Goal: Information Seeking & Learning: Find specific page/section

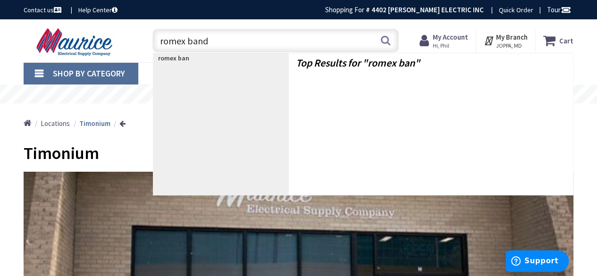
type input "romex bands"
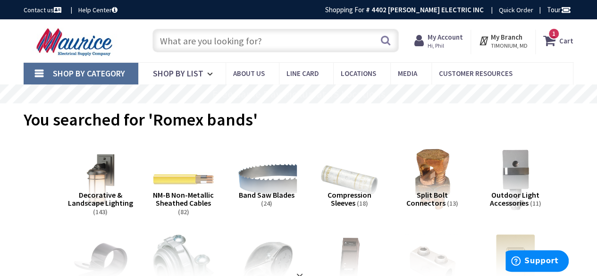
click at [178, 42] on input "text" at bounding box center [275, 41] width 246 height 24
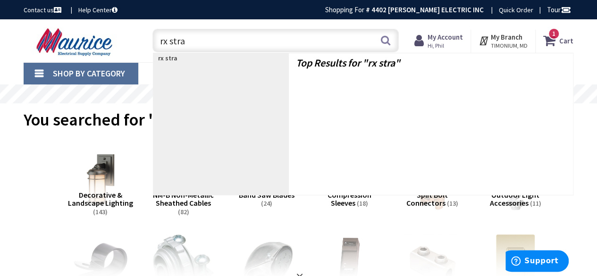
type input "rx strap"
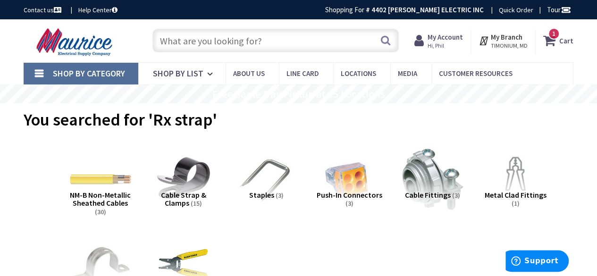
click at [212, 37] on input "text" at bounding box center [275, 41] width 246 height 24
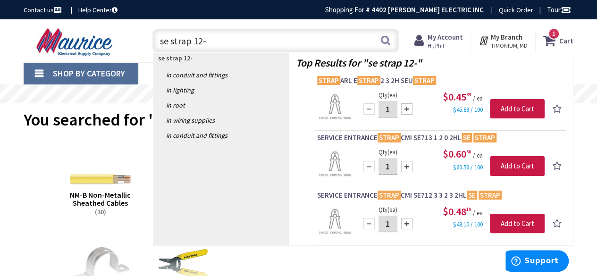
type input "se strap 12-2"
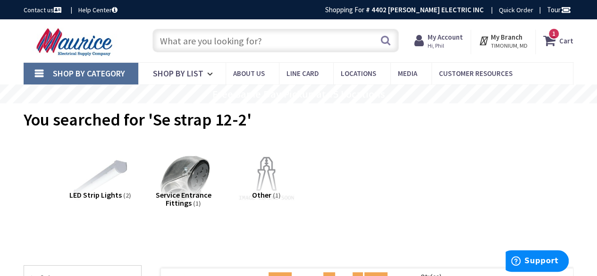
click at [197, 41] on input "text" at bounding box center [275, 41] width 246 height 24
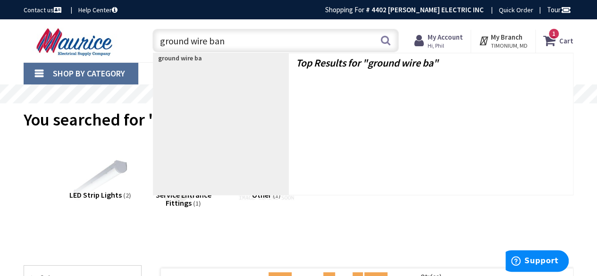
type input "ground wire band"
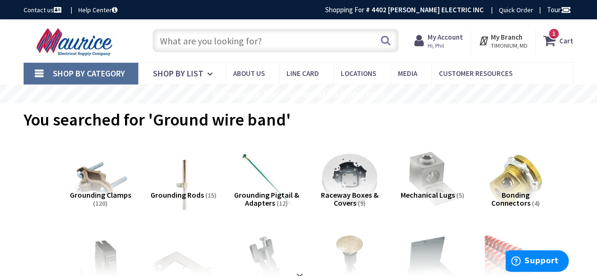
click at [222, 39] on input "text" at bounding box center [275, 41] width 246 height 24
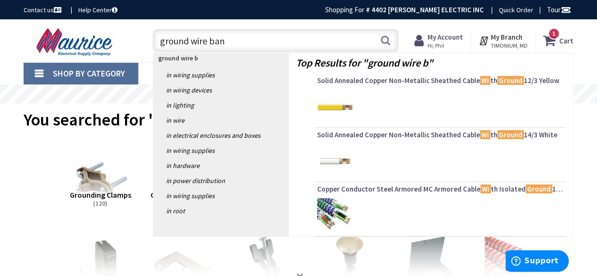
type input "ground wire band"
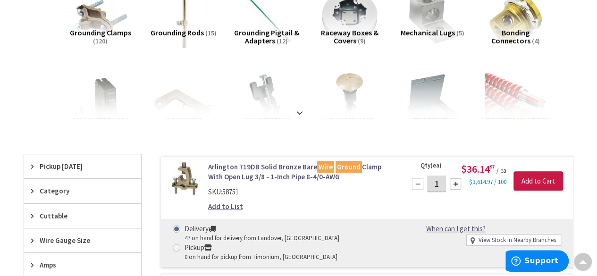
scroll to position [94, 0]
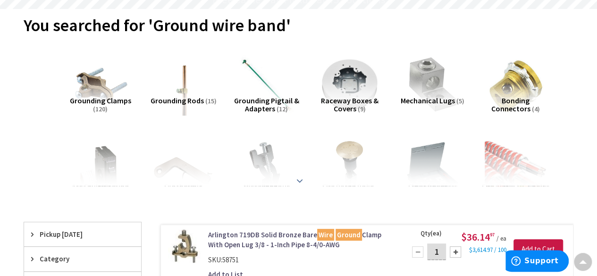
click at [300, 177] on strong at bounding box center [299, 181] width 11 height 10
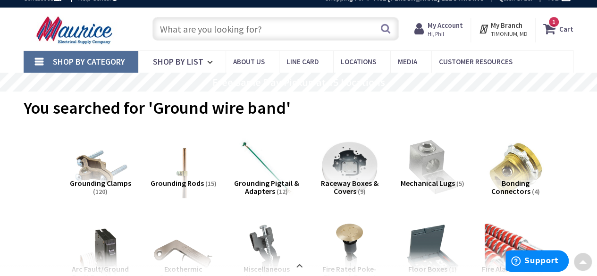
scroll to position [0, 0]
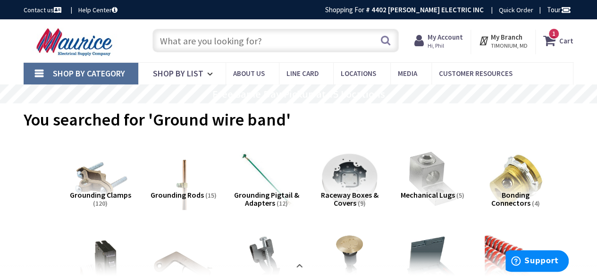
click at [185, 44] on input "text" at bounding box center [275, 41] width 246 height 24
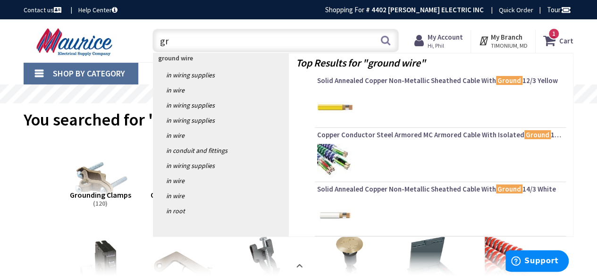
type input "g"
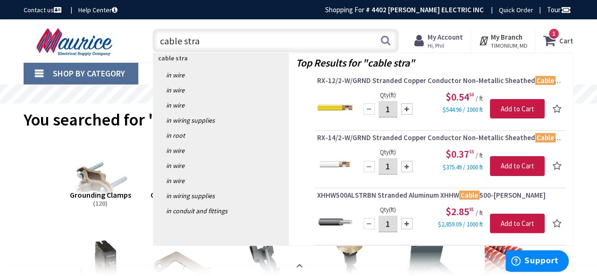
type input "cable strap"
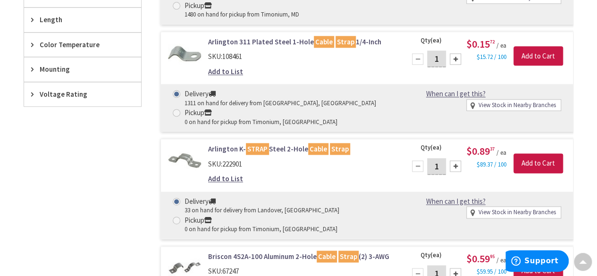
scroll to position [567, 0]
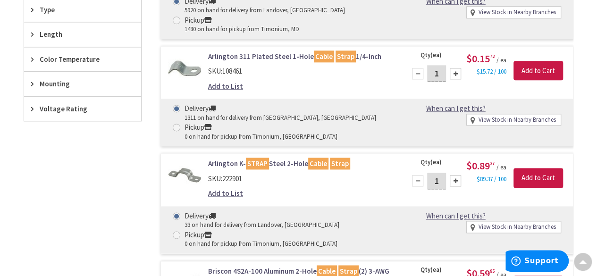
click at [245, 53] on link "Arlington 311 Plated Steel 1-Hole Cable Strap 1/4-Inch" at bounding box center [301, 56] width 186 height 10
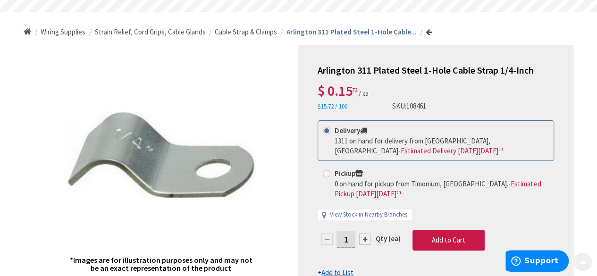
scroll to position [142, 0]
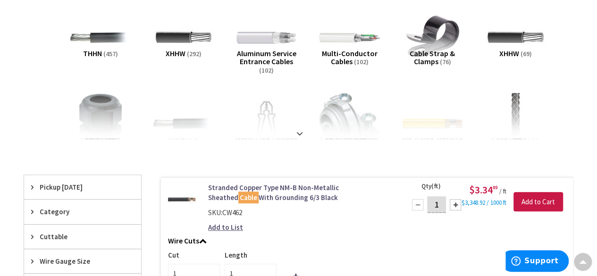
click at [49, 188] on span "Pickup Today" at bounding box center [78, 187] width 77 height 10
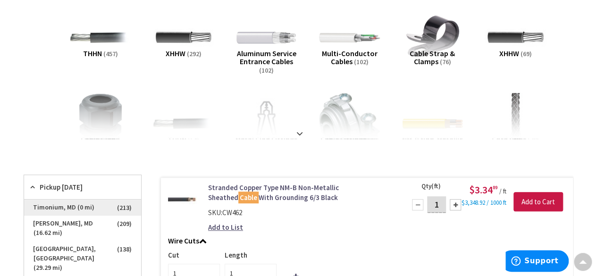
click at [59, 211] on span "Timonium, MD (0 mi)" at bounding box center [82, 208] width 117 height 16
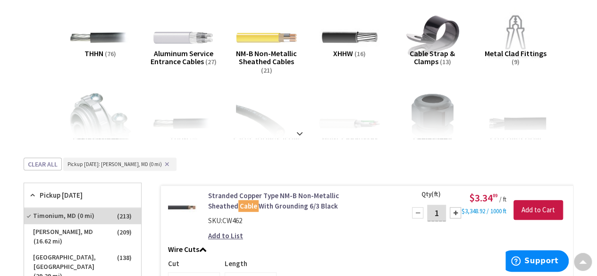
click at [51, 196] on span "Pickup Today" at bounding box center [78, 195] width 77 height 10
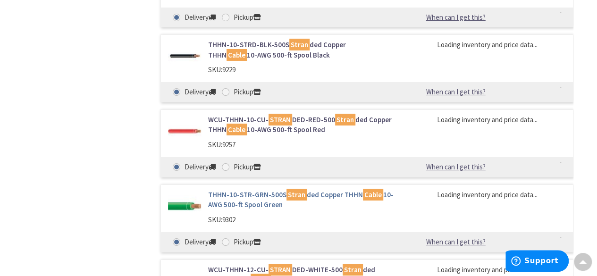
scroll to position [16180, 0]
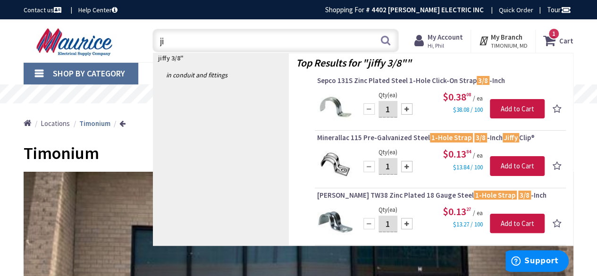
type input "j"
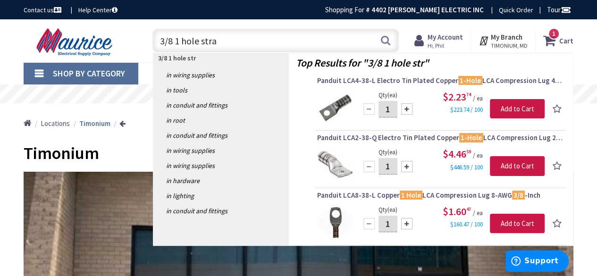
type input "3/8 1 hole strap"
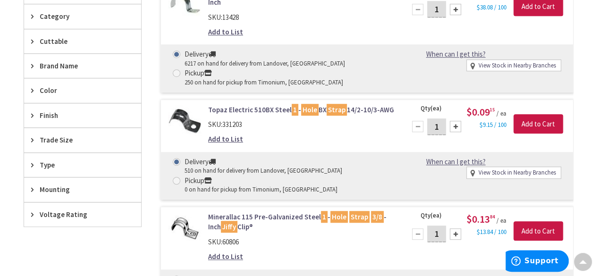
scroll to position [190, 0]
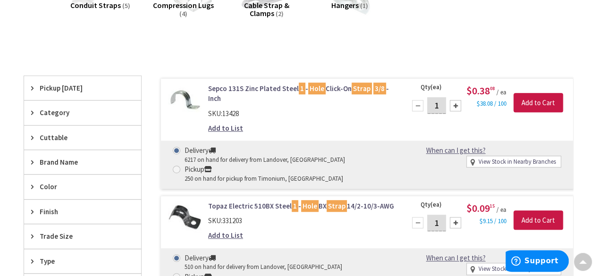
click at [56, 89] on span "Pickup [DATE]" at bounding box center [78, 88] width 77 height 10
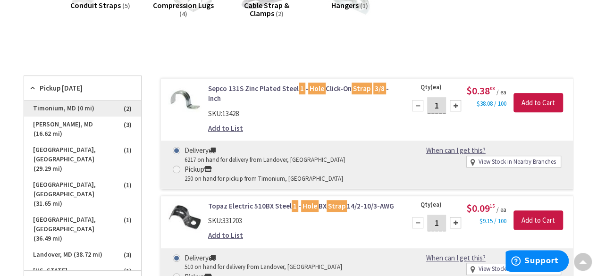
click at [68, 109] on span "Timonium, MD (0 mi)" at bounding box center [82, 109] width 117 height 16
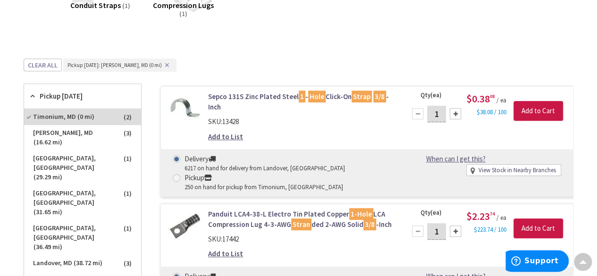
click at [281, 95] on link "Sepco 131S Zinc Plated Steel 1 - Hole Click-On Strap 3/8 -Inch" at bounding box center [301, 102] width 186 height 20
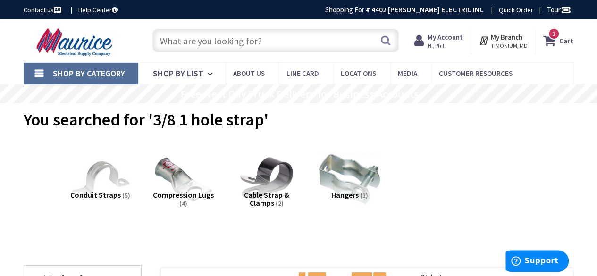
click at [228, 42] on input "text" at bounding box center [275, 41] width 246 height 24
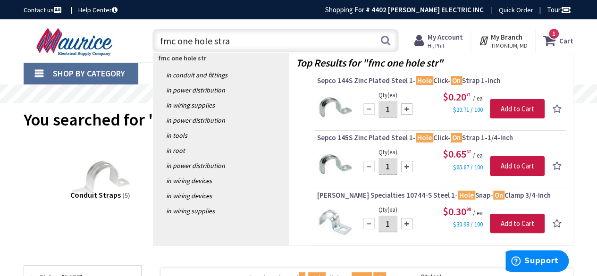
type input "fmc one hole strap"
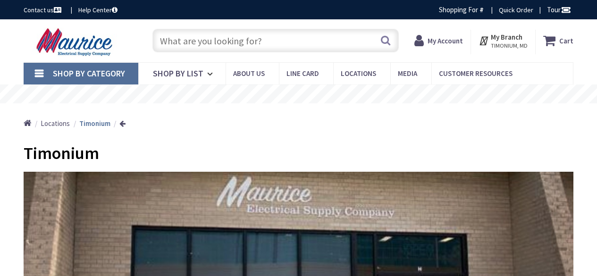
click at [169, 45] on input "text" at bounding box center [275, 41] width 246 height 24
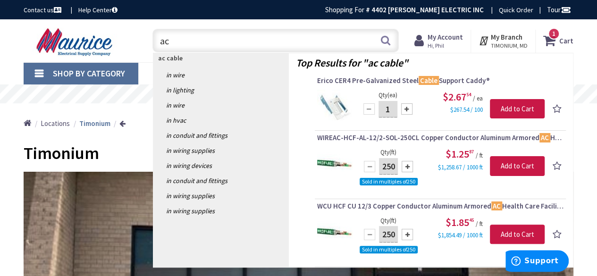
type input "a"
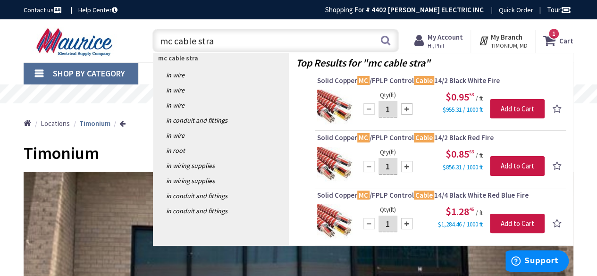
type input "mc cable strap"
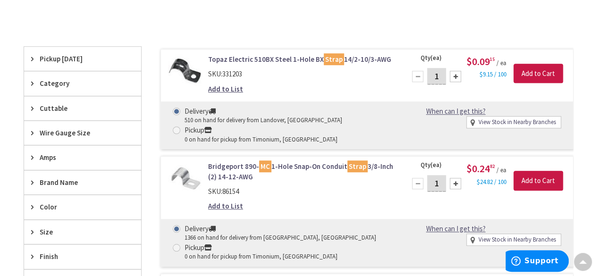
scroll to position [284, 0]
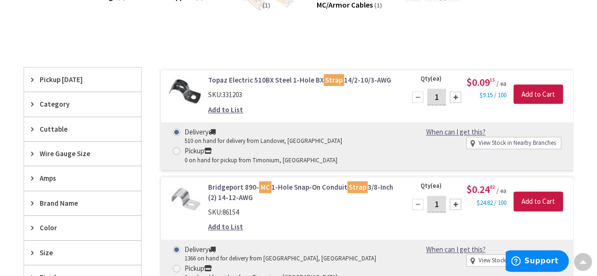
click at [40, 80] on span "Pickup [DATE]" at bounding box center [78, 80] width 77 height 10
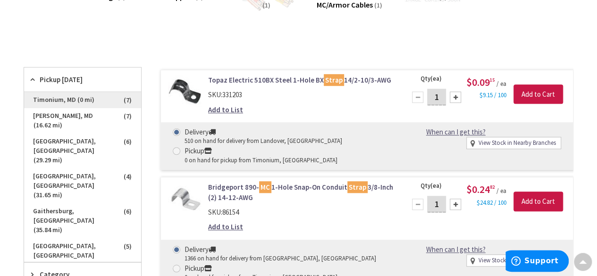
click at [48, 100] on span "Timonium, MD (0 mi)" at bounding box center [82, 100] width 117 height 16
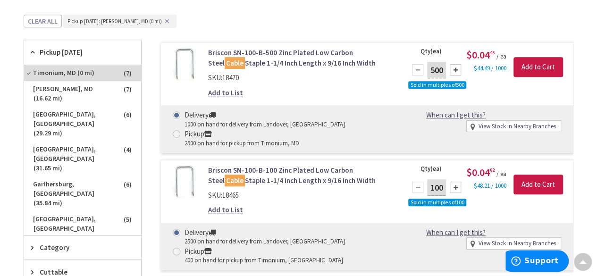
scroll to position [143, 0]
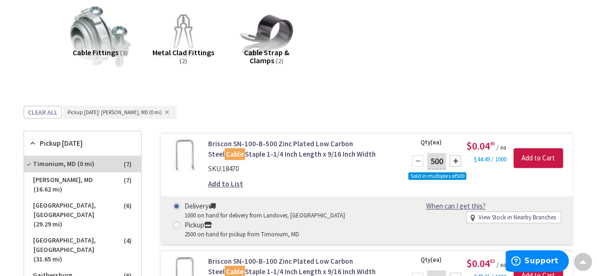
click at [49, 138] on span "Pickup [DATE]" at bounding box center [78, 143] width 77 height 10
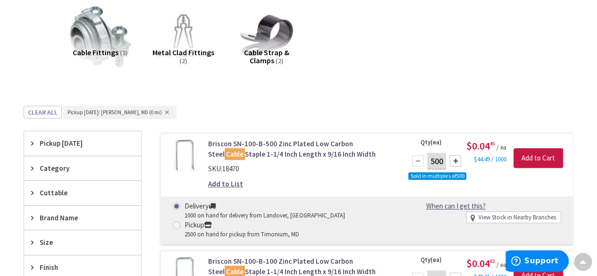
scroll to position [1, 0]
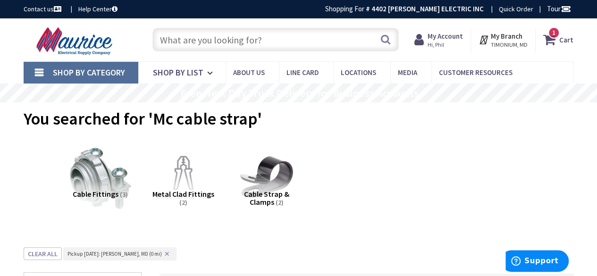
click at [195, 46] on input "text" at bounding box center [275, 40] width 246 height 24
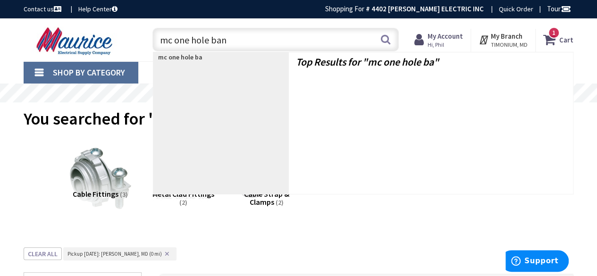
type input "mc one hole band"
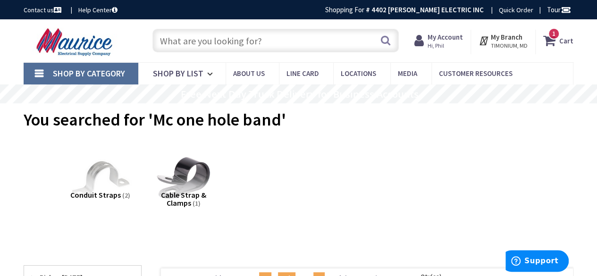
click at [559, 42] on icon at bounding box center [551, 40] width 16 height 17
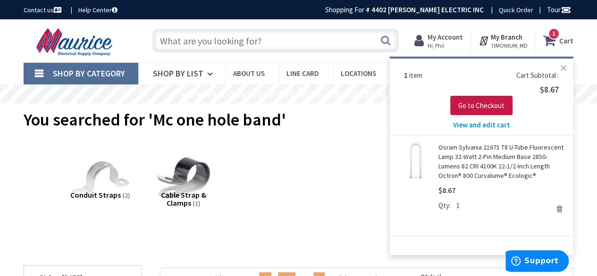
click at [566, 69] on button "Close" at bounding box center [563, 68] width 19 height 19
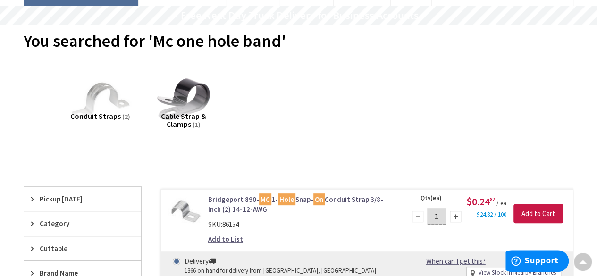
scroll to position [47, 0]
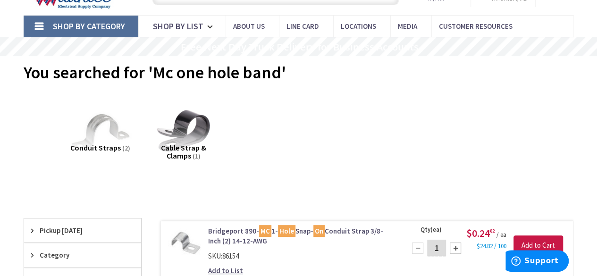
click at [440, 143] on div "Conduit Straps (2) Cable Strap & Clamps (1)" at bounding box center [298, 137] width 517 height 91
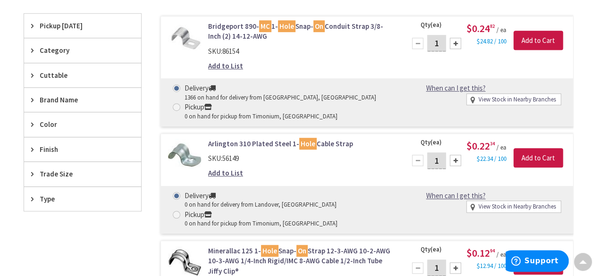
scroll to position [0, 0]
